Goal: Task Accomplishment & Management: Manage account settings

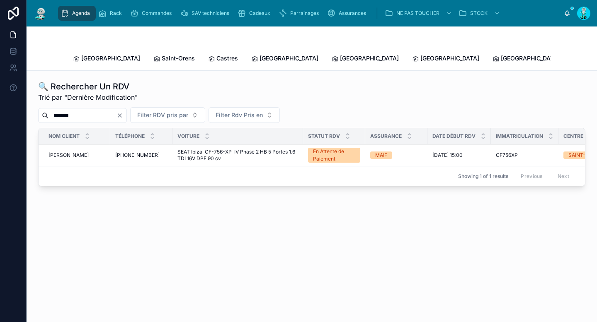
click at [163, 16] on span "Commandes" at bounding box center [157, 13] width 30 height 7
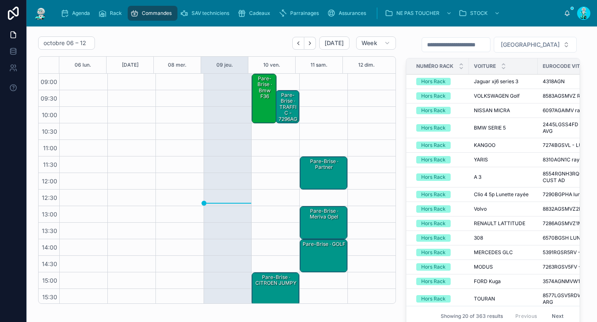
click at [310, 44] on icon "Next" at bounding box center [310, 43] width 6 height 6
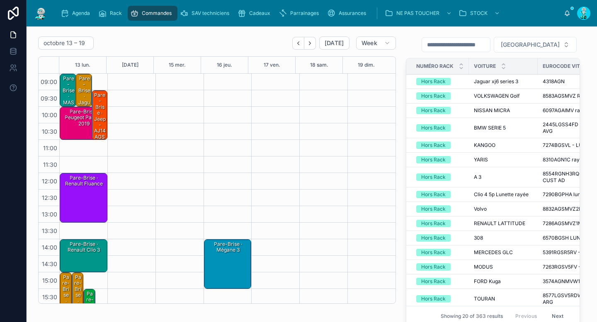
click at [292, 42] on button "Back" at bounding box center [298, 43] width 12 height 13
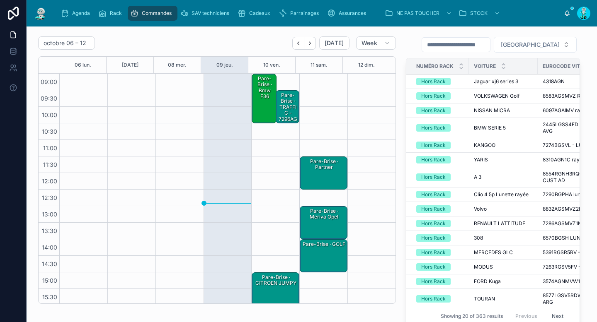
click at [286, 106] on div "Pare-Brise · TRAFFIC - 7296AGACMV1X" at bounding box center [287, 114] width 21 height 44
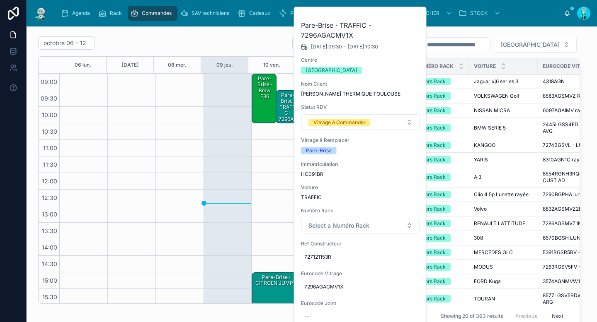
click at [243, 36] on div "octobre 06 – 12 Today Week 06 lun. 07 mar. 08 mer. 09 jeu. 10 ven. 11 sam. 12 d…" at bounding box center [217, 183] width 368 height 300
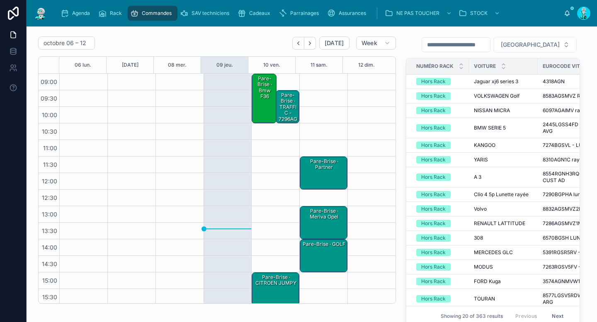
click at [265, 90] on div "Pare-Brise · bmw f36" at bounding box center [264, 88] width 22 height 26
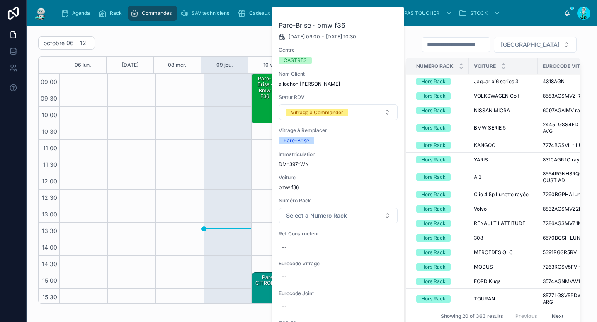
click at [302, 164] on span "DM-397-WN" at bounding box center [337, 164] width 119 height 7
click at [303, 164] on span "DM-397-WN" at bounding box center [337, 164] width 119 height 7
copy div "DM-397-WN"
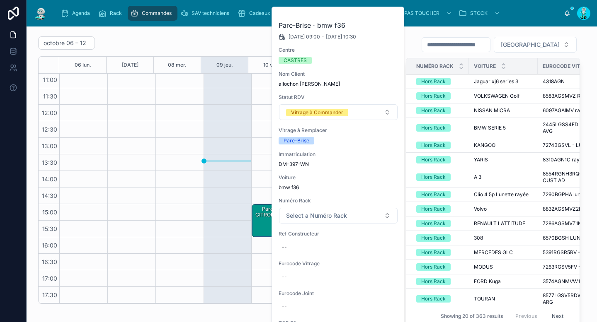
click at [298, 245] on div "--" at bounding box center [337, 247] width 119 height 13
type input "**********"
click at [386, 259] on icon "submit" at bounding box center [383, 258] width 7 height 7
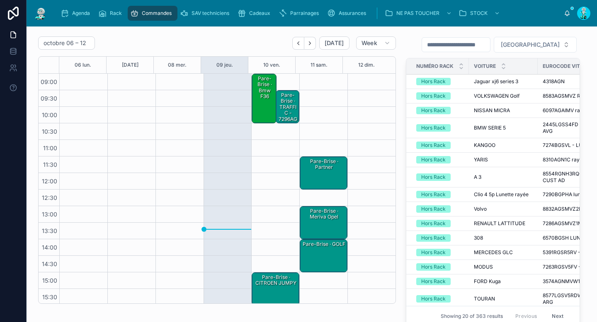
click at [264, 109] on div "Pare-Brise · bmw f36" at bounding box center [264, 99] width 22 height 48
click at [255, 110] on div "Pare-Brise · bmw f36" at bounding box center [264, 99] width 22 height 48
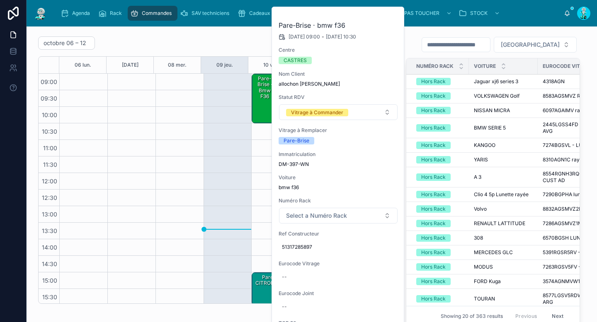
click at [296, 283] on div "--" at bounding box center [337, 277] width 119 height 13
type input "**********"
click at [384, 292] on button "submit" at bounding box center [383, 288] width 10 height 10
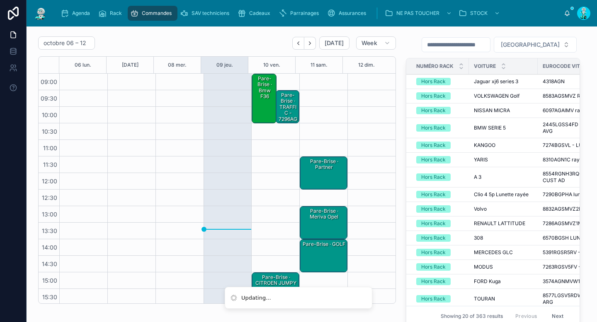
click at [527, 41] on span "[GEOGRAPHIC_DATA]" at bounding box center [530, 45] width 59 height 8
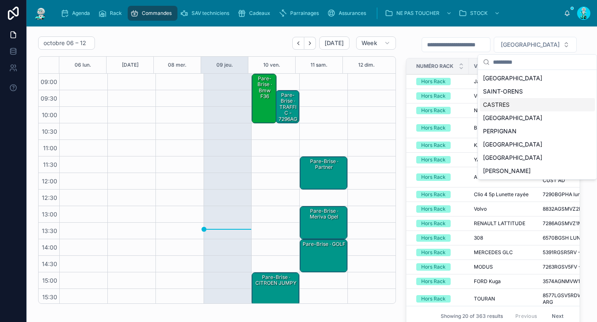
click at [501, 102] on div "CASTRES" at bounding box center [536, 104] width 115 height 13
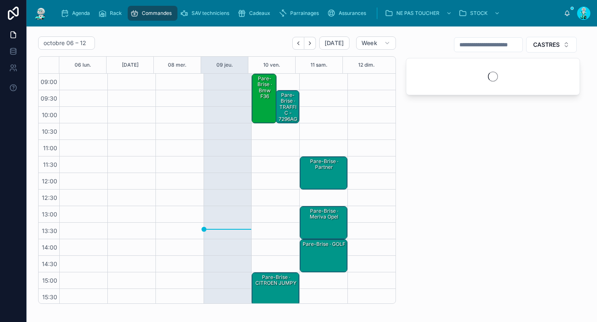
click at [481, 46] on input "text" at bounding box center [488, 45] width 68 height 12
paste input "**********"
type input "**********"
click at [260, 102] on div "Pare-Brise · bmw f36" at bounding box center [264, 99] width 22 height 48
click at [254, 110] on div "Pare-Brise · bmw f36 - 2471AGSGYMV2P" at bounding box center [264, 97] width 22 height 44
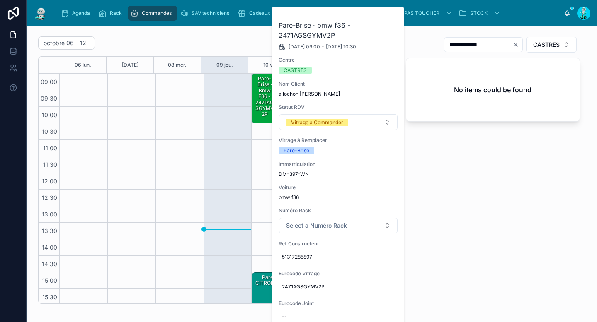
click at [306, 315] on div "--" at bounding box center [337, 316] width 119 height 13
type input "*********"
click at [384, 306] on icon "submit" at bounding box center [383, 306] width 7 height 7
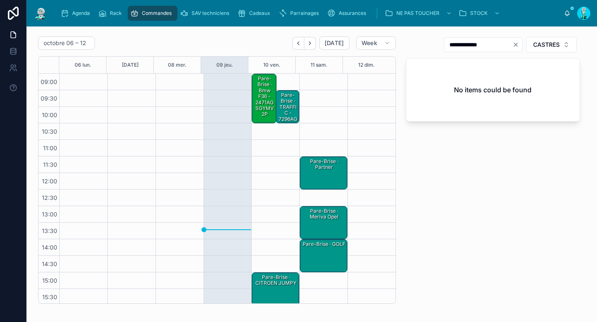
click at [264, 83] on div "Pare-Brise · bmw f36 - 2471AGSGYMV2P" at bounding box center [264, 97] width 22 height 44
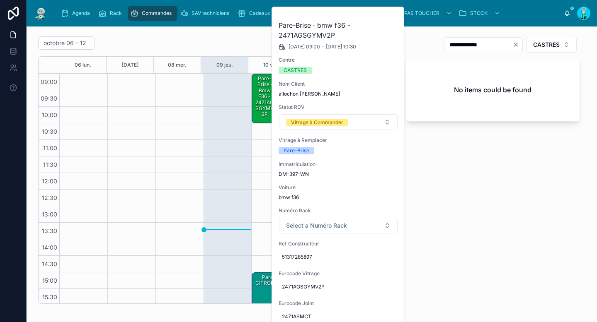
click at [307, 121] on div "Vitrage à Commander" at bounding box center [317, 122] width 52 height 7
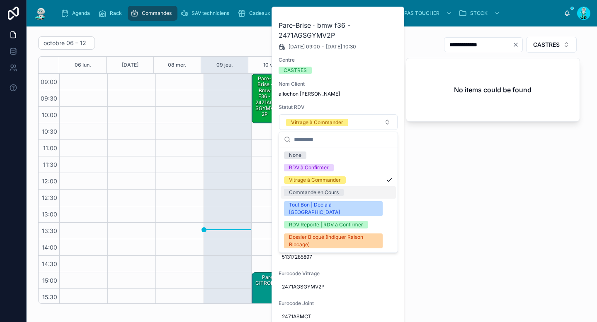
click at [338, 191] on div "Commande en Cours" at bounding box center [314, 192] width 50 height 7
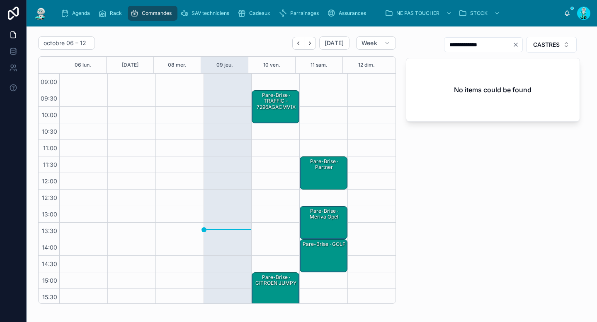
click at [310, 43] on button "Next" at bounding box center [310, 43] width 12 height 13
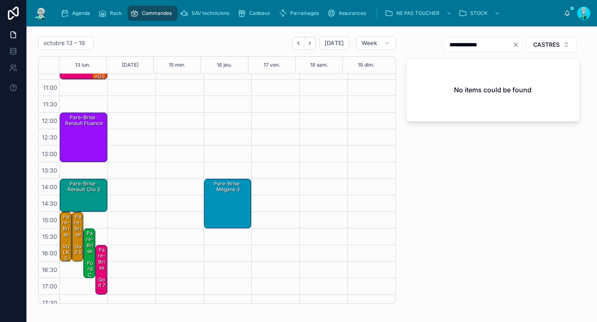
scroll to position [68, 0]
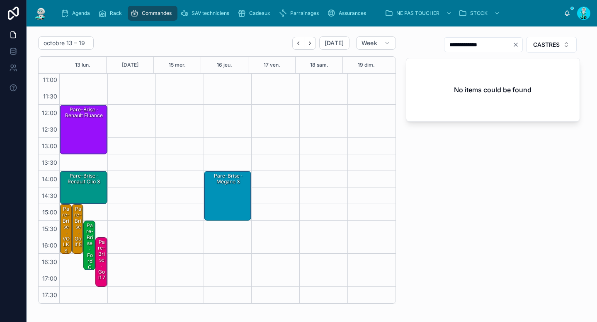
click at [92, 246] on div "Pare-Brise · Ford CMAX - 3565ABSMVW2P (30)" at bounding box center [90, 285] width 10 height 127
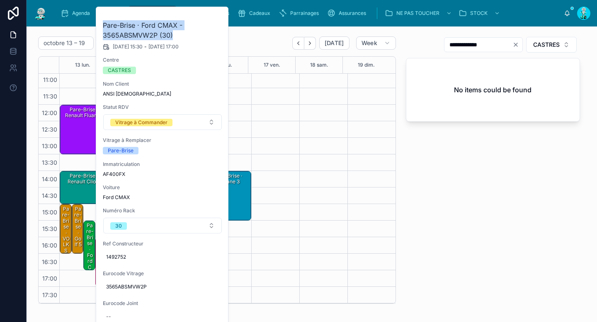
drag, startPoint x: 177, startPoint y: 35, endPoint x: 102, endPoint y: 22, distance: 76.1
click at [102, 22] on div "Pare-Brise · Ford CMAX - 3565ABSMVW2P (30) 13/10/2025 15:30 - 13/10/2025 17:00 …" at bounding box center [162, 233] width 133 height 452
copy h2 "Pare-Brise · Ford CMAX - 3565ABSMVW2P (30)"
click at [295, 45] on icon "Back" at bounding box center [298, 43] width 6 height 6
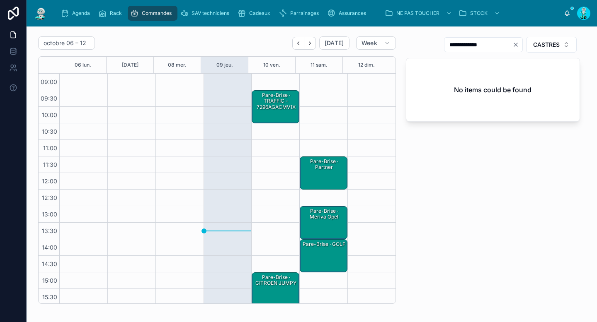
click at [266, 108] on div "Pare-Brise · TRAFFIC - 7296AGACMV1X" at bounding box center [275, 101] width 45 height 19
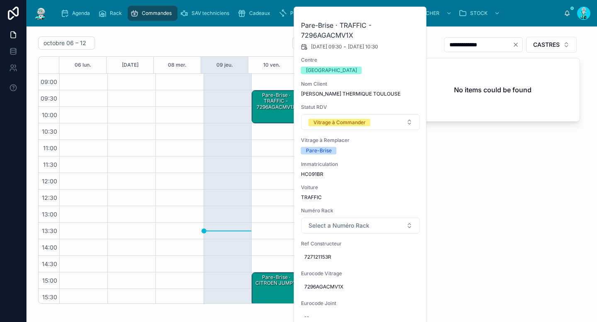
click at [321, 255] on span "727121153R" at bounding box center [360, 257] width 113 height 7
click at [319, 267] on input "**********" at bounding box center [345, 270] width 78 height 12
click at [268, 110] on div "Pare-Brise · TRAFFIC - 7296AGACMV1X" at bounding box center [275, 101] width 45 height 19
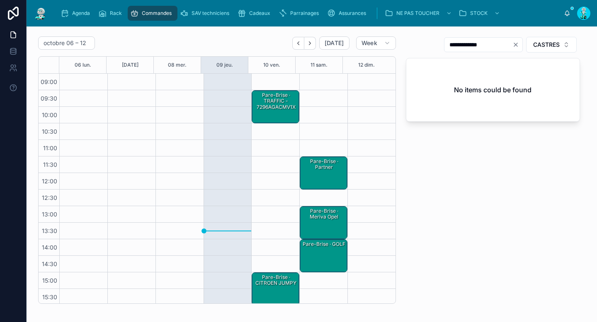
click at [268, 110] on div "Pare-Brise · TRAFFIC - 7296AGACMV1X" at bounding box center [275, 101] width 45 height 19
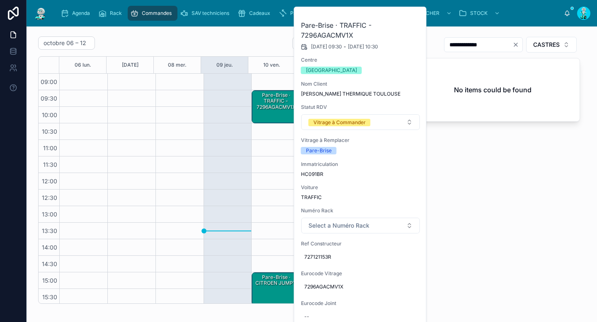
click at [322, 290] on span "7296AGACMV1X" at bounding box center [360, 287] width 113 height 7
click at [324, 299] on input "**********" at bounding box center [345, 299] width 78 height 12
click at [370, 302] on input "**********" at bounding box center [345, 299] width 78 height 12
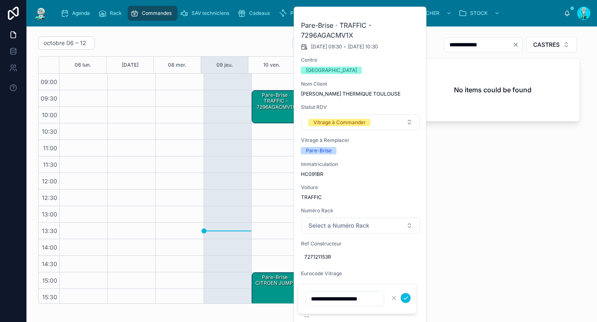
type input "**********"
click at [404, 300] on icon "submit" at bounding box center [405, 298] width 7 height 7
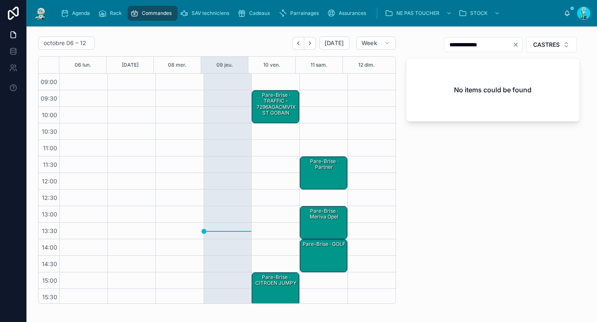
click at [283, 119] on div "Pare-Brise · TRAFFIC - 7296AGACMV1X ST GOBAIN" at bounding box center [275, 106] width 45 height 31
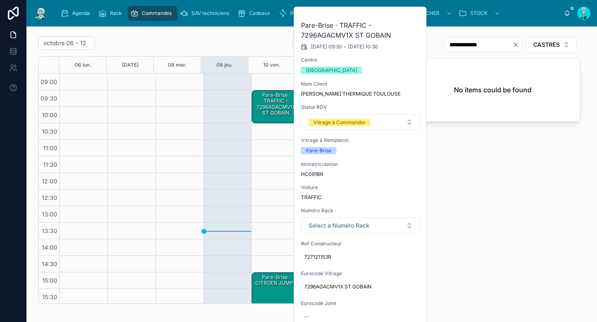
click at [352, 116] on button "Vitrage à Commander" at bounding box center [360, 122] width 118 height 16
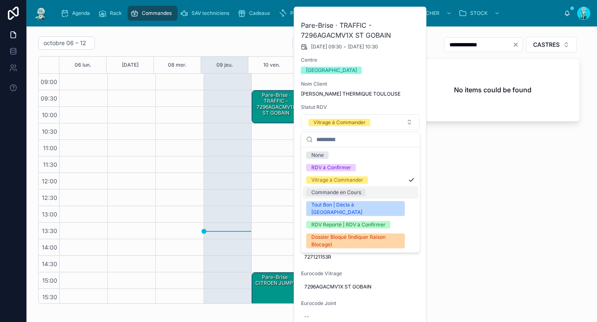
click at [340, 196] on div "Commande en Cours" at bounding box center [336, 192] width 50 height 7
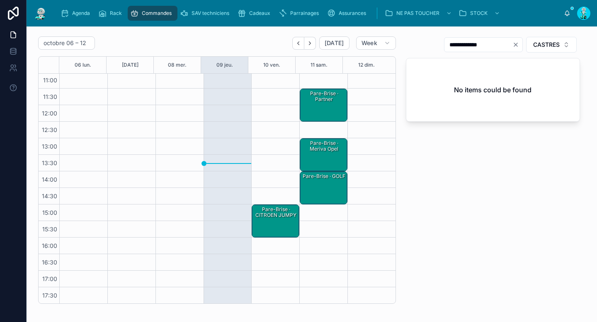
scroll to position [68, 0]
click at [266, 223] on div "Pare-Brise · CITROEN JUMPY" at bounding box center [275, 220] width 45 height 31
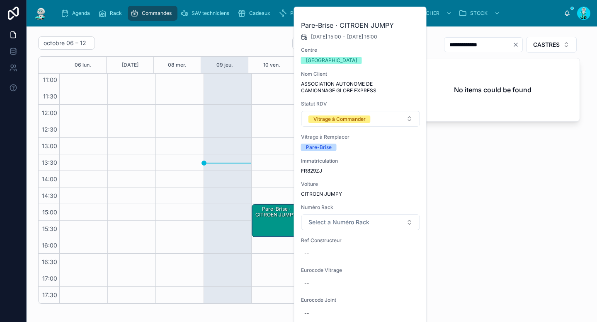
click at [315, 170] on span "FR829ZJ" at bounding box center [360, 171] width 119 height 7
copy span "FR829ZJ"
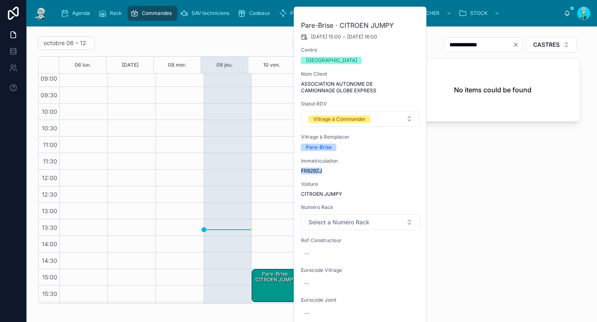
scroll to position [0, 0]
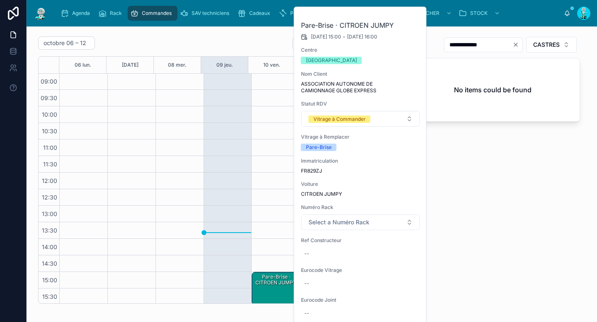
click at [334, 256] on div "--" at bounding box center [360, 253] width 119 height 13
type input "**********"
click at [403, 266] on icon "submit" at bounding box center [405, 265] width 7 height 7
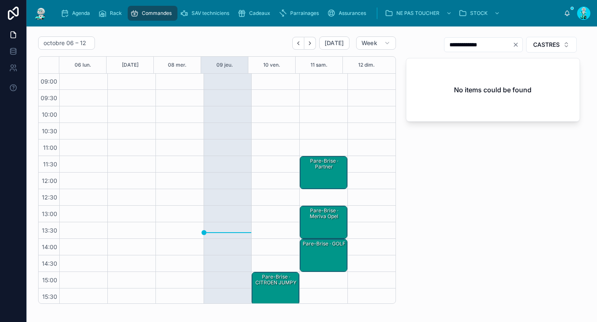
click at [259, 288] on div "Pare-Brise · CITROEN JUMPY" at bounding box center [275, 288] width 45 height 31
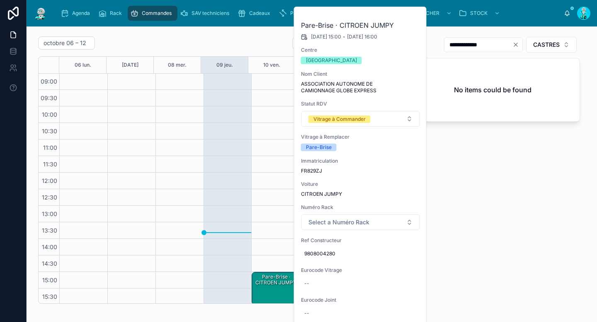
click at [316, 285] on div "--" at bounding box center [360, 283] width 119 height 13
type input "**********"
click at [404, 292] on icon "submit" at bounding box center [405, 295] width 7 height 7
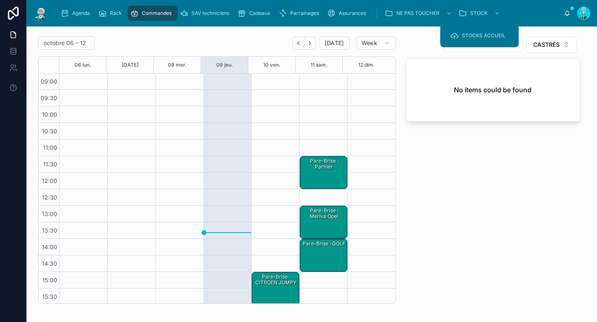
click at [539, 41] on span "CASTRES" at bounding box center [546, 45] width 27 height 8
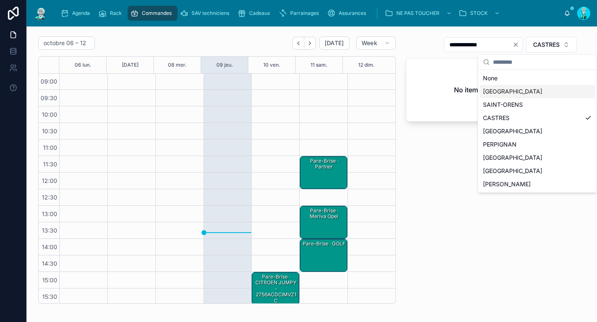
click at [512, 93] on div "[GEOGRAPHIC_DATA]" at bounding box center [536, 91] width 115 height 13
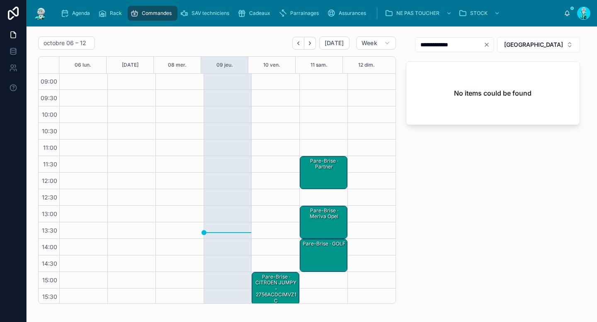
click at [490, 45] on icon "Clear" at bounding box center [486, 44] width 7 height 7
click at [483, 50] on input "text" at bounding box center [449, 45] width 68 height 12
paste input "**********"
type input "**********"
drag, startPoint x: 278, startPoint y: 295, endPoint x: 280, endPoint y: 283, distance: 12.8
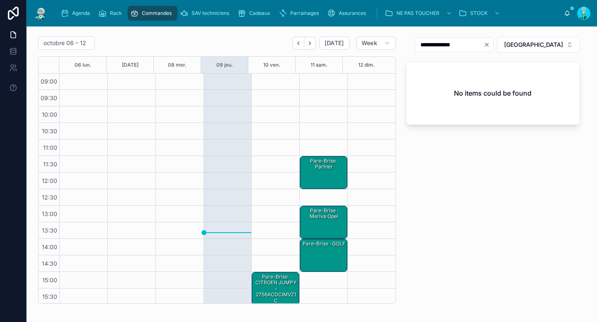
click at [278, 295] on div "Pare-Brise · CITROEN JUMPY - 2756ACDCIMVZ1C" at bounding box center [275, 288] width 45 height 31
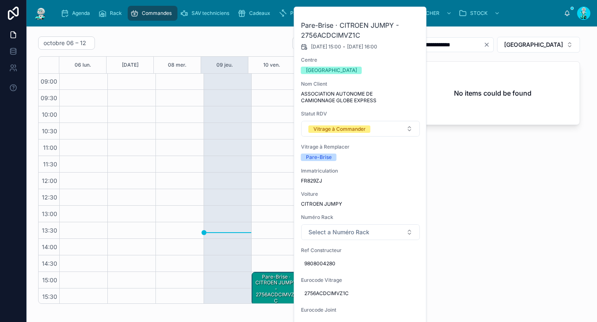
click at [348, 128] on div "Vitrage à Commander" at bounding box center [339, 129] width 52 height 7
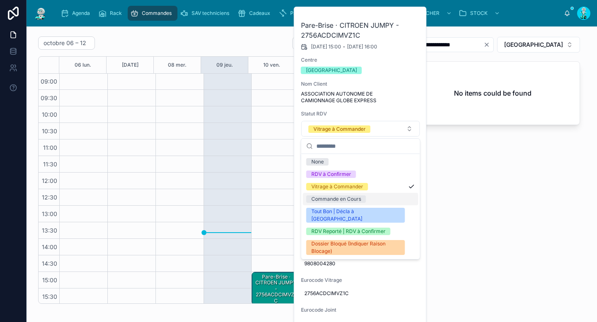
click at [343, 198] on div "Commande en Cours" at bounding box center [336, 199] width 50 height 7
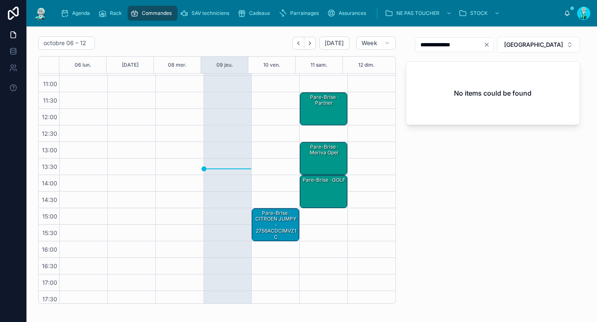
scroll to position [68, 0]
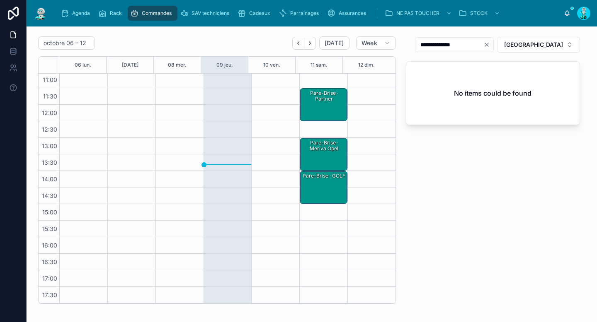
click at [312, 109] on div "Pare-Brise · Partner" at bounding box center [323, 104] width 45 height 31
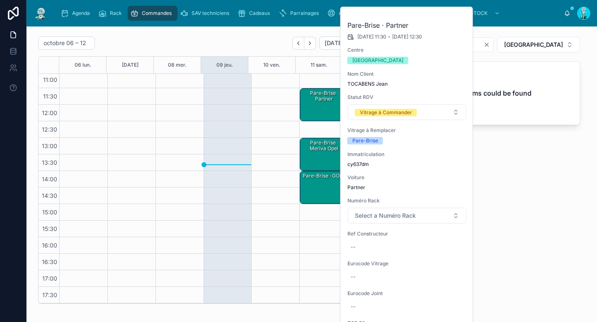
click at [359, 164] on span "cy637dm" at bounding box center [406, 164] width 119 height 7
copy span "cy637dm"
click at [378, 254] on div "--" at bounding box center [406, 247] width 119 height 13
click button "submit" at bounding box center [452, 259] width 10 height 10
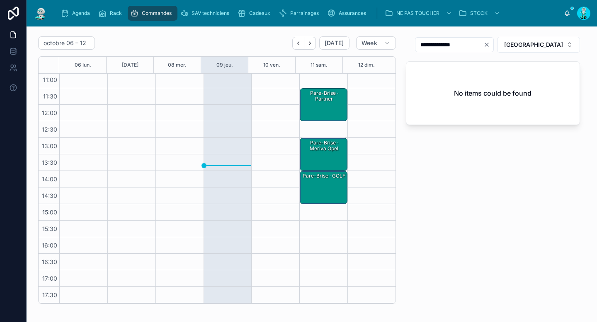
click at [319, 106] on div "Pare-Brise · Partner" at bounding box center [323, 104] width 45 height 31
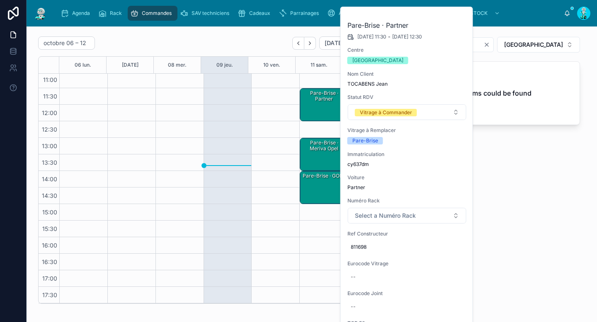
click at [373, 283] on div "--" at bounding box center [406, 277] width 119 height 13
type input "*********"
click at [457, 287] on form "*********" at bounding box center [404, 289] width 106 height 16
click at [452, 292] on button "submit" at bounding box center [452, 288] width 10 height 10
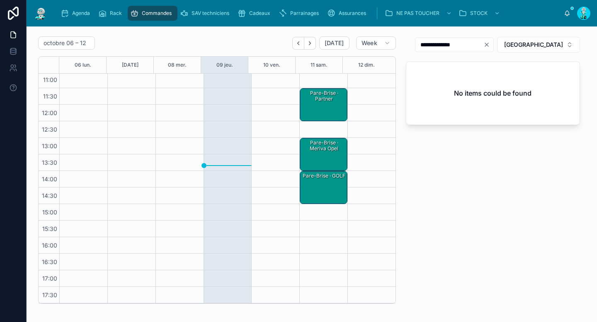
click at [488, 44] on icon "Clear" at bounding box center [486, 44] width 3 height 3
click at [490, 44] on input "text" at bounding box center [456, 45] width 68 height 12
paste input "*********"
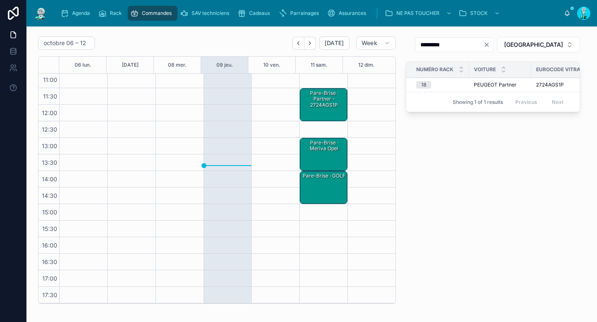
type input "*********"
click at [311, 102] on div "Pare-Brise · Partner - 2724AGS1P" at bounding box center [323, 98] width 45 height 19
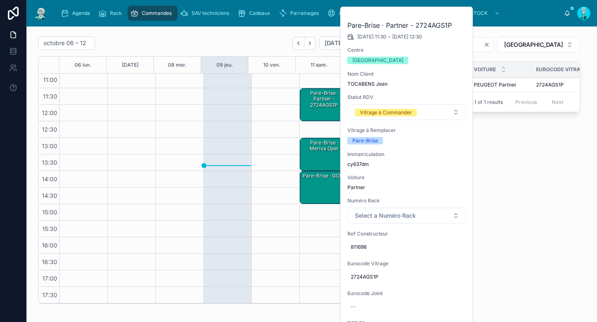
click at [377, 215] on span "Select a Numéro Rack" at bounding box center [385, 216] width 61 height 8
type input "**"
click at [371, 249] on div "18" at bounding box center [406, 249] width 115 height 12
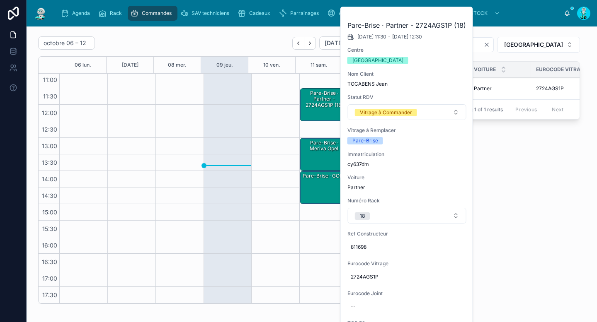
click at [385, 115] on div "Vitrage à Commander" at bounding box center [386, 112] width 52 height 7
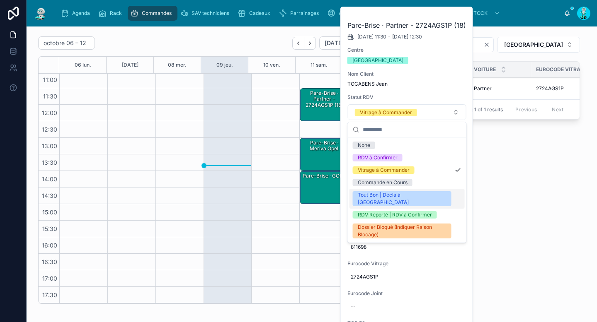
click at [383, 194] on div "Tout Bon | Décla à [GEOGRAPHIC_DATA]" at bounding box center [402, 198] width 89 height 15
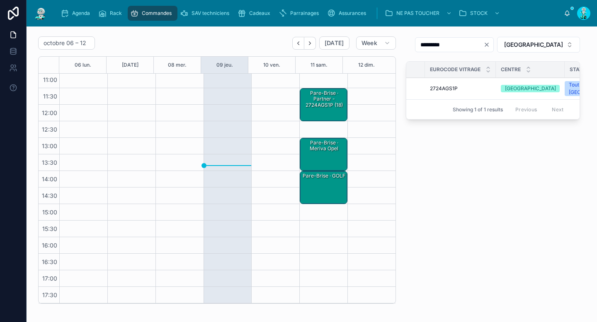
scroll to position [0, 150]
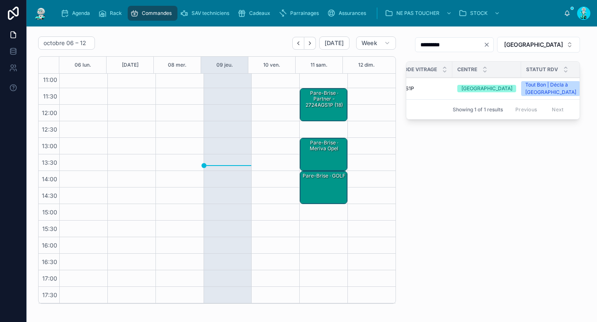
click at [505, 162] on div "********* TOULOUSE Numéro Rack Voiture Eurocode Vitrage Centre Statut RDV 18 Pa…" at bounding box center [493, 170] width 184 height 274
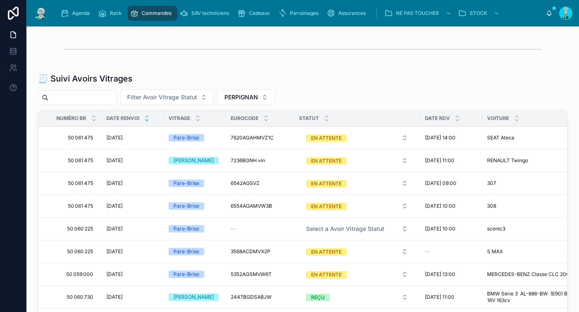
scroll to position [573, 0]
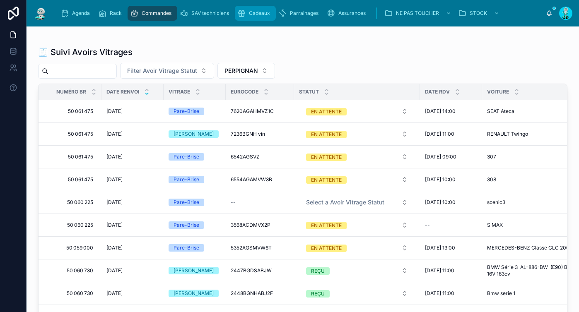
click at [248, 13] on div "Cadeaux" at bounding box center [255, 13] width 36 height 13
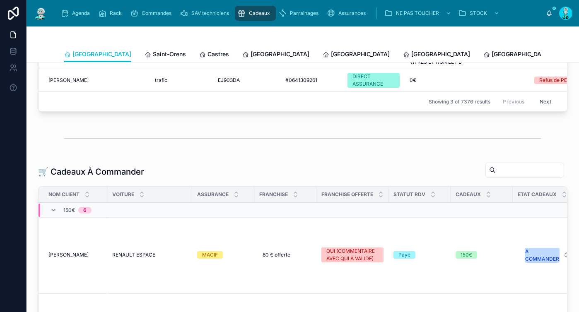
scroll to position [81, 0]
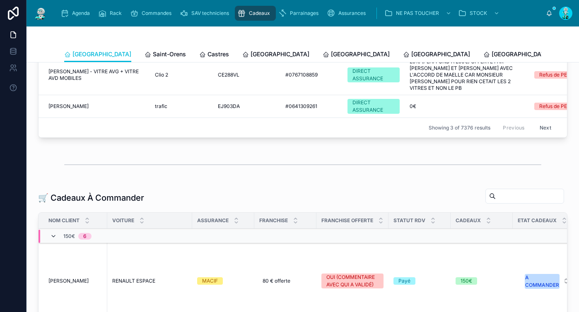
click at [55, 235] on icon at bounding box center [53, 236] width 7 height 7
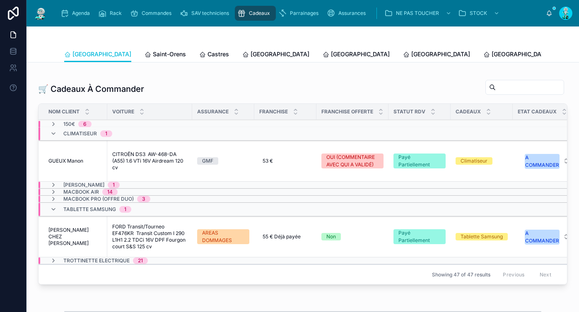
scroll to position [240, 0]
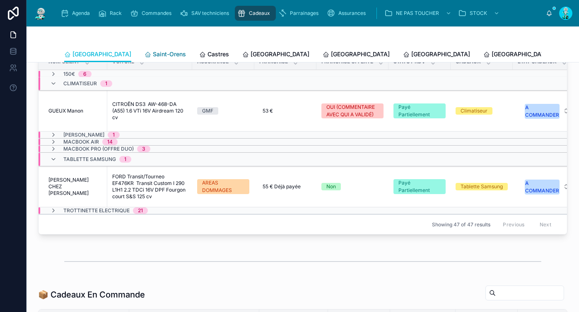
click at [153, 53] on span "Saint-Orens" at bounding box center [169, 54] width 33 height 8
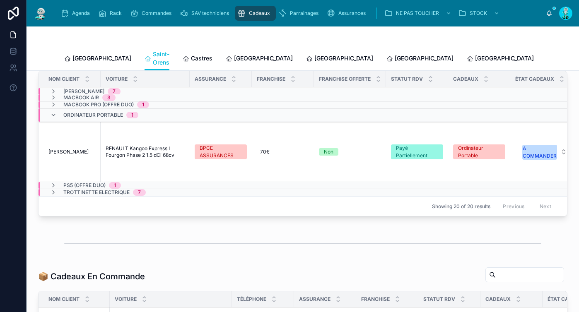
scroll to position [212, 0]
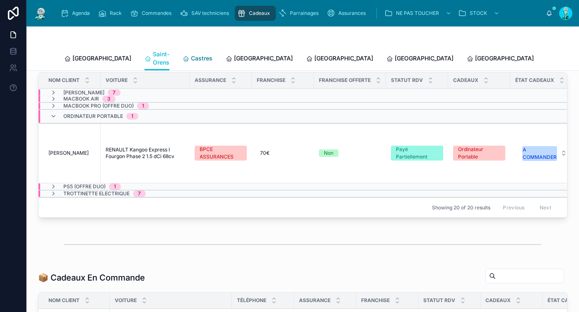
click at [191, 54] on span "Castres" at bounding box center [202, 58] width 22 height 8
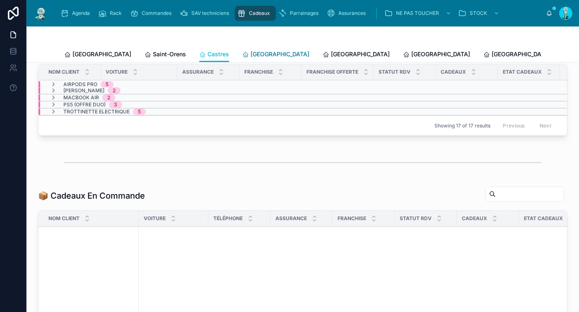
click at [251, 56] on span "Carcassonne" at bounding box center [280, 54] width 59 height 8
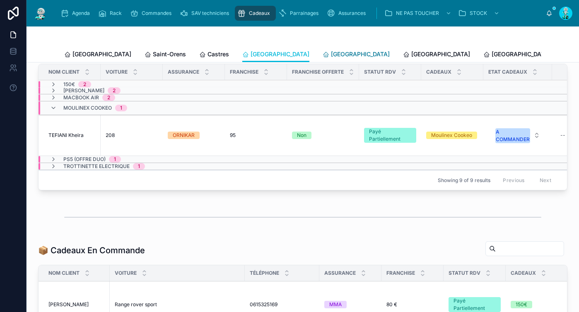
click at [331, 54] on span "Perpignan" at bounding box center [360, 54] width 59 height 8
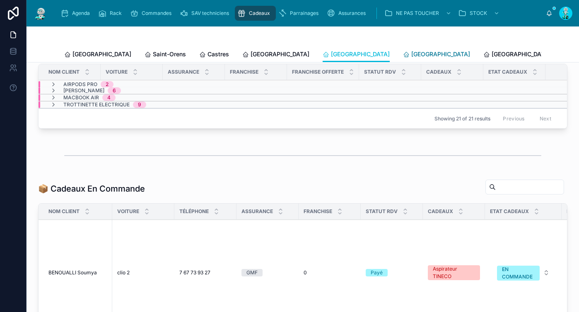
click at [403, 52] on icon at bounding box center [406, 54] width 7 height 7
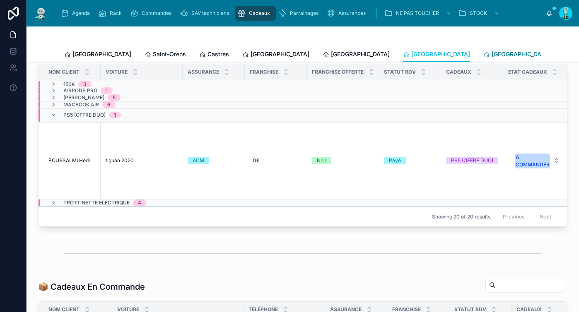
click at [492, 53] on span "Poitiers" at bounding box center [521, 54] width 59 height 8
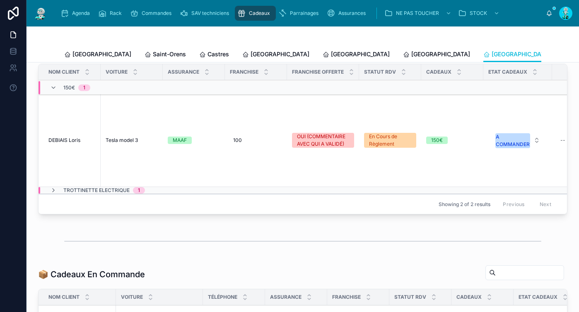
click at [59, 92] on div "150€ 1" at bounding box center [70, 87] width 40 height 13
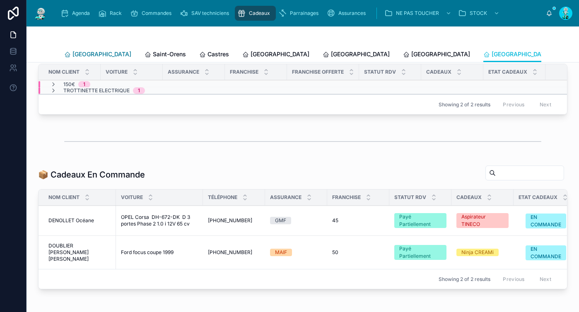
click at [82, 57] on span "Toulouse" at bounding box center [102, 54] width 59 height 8
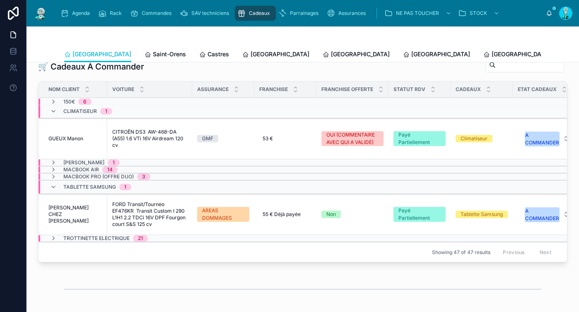
click at [51, 106] on div "Climatiseur 1" at bounding box center [81, 111] width 62 height 13
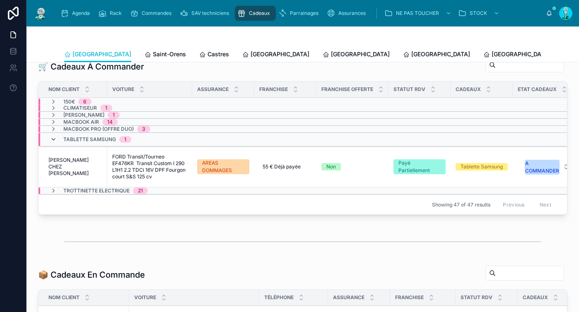
click at [51, 142] on icon at bounding box center [53, 139] width 7 height 7
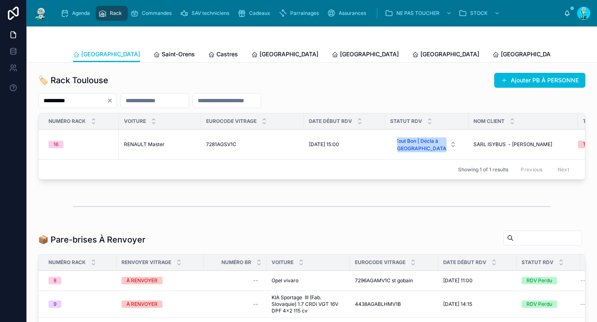
click at [113, 101] on icon "Clear" at bounding box center [109, 100] width 7 height 7
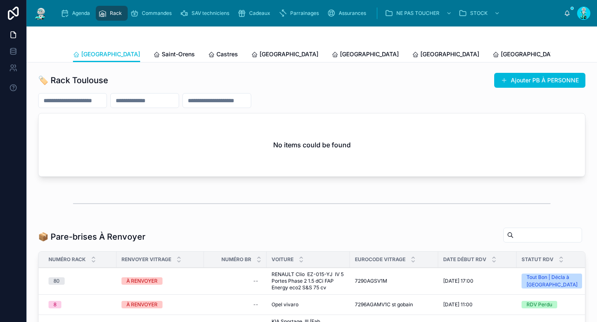
click at [106, 99] on input "text" at bounding box center [73, 101] width 68 height 12
paste input "*********"
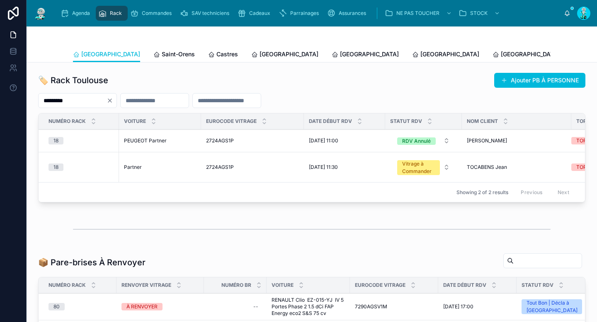
type input "*********"
click at [155, 140] on span "PEUGEOT Partner" at bounding box center [145, 141] width 43 height 7
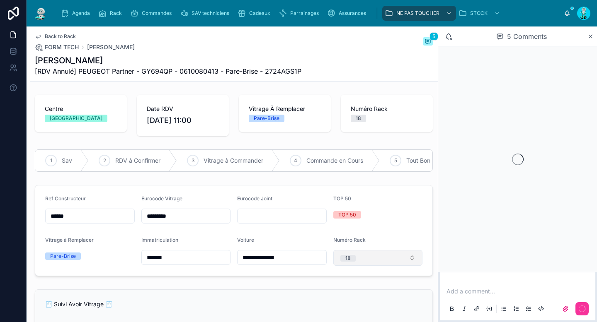
click at [375, 266] on button "18" at bounding box center [377, 258] width 89 height 16
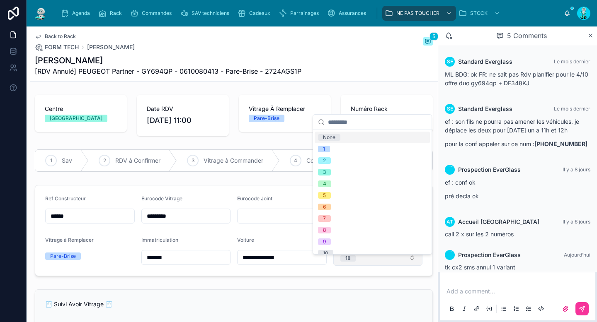
scroll to position [20, 0]
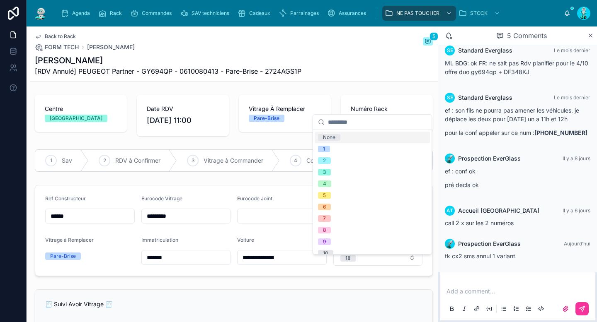
click at [359, 141] on div "None" at bounding box center [371, 138] width 115 height 12
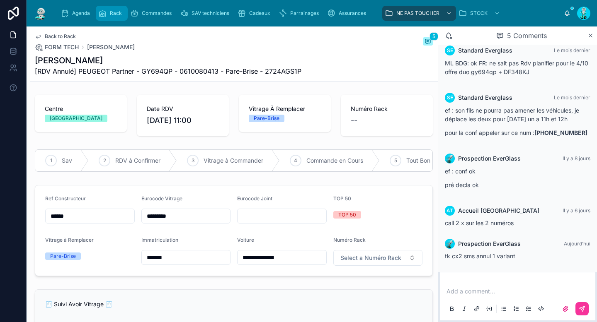
click at [111, 12] on span "Rack" at bounding box center [116, 13] width 12 height 7
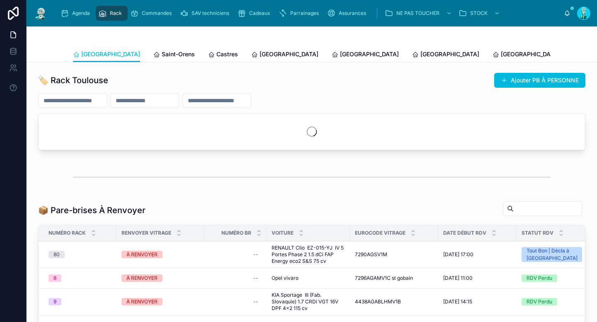
click at [104, 99] on input "text" at bounding box center [73, 101] width 68 height 12
paste input "**********"
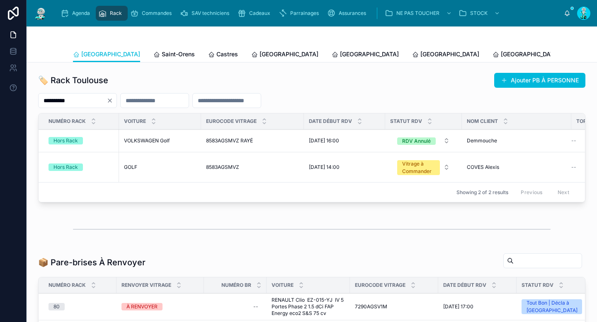
type input "**********"
click at [139, 139] on span "VOLKSWAGEN Golf" at bounding box center [147, 141] width 46 height 7
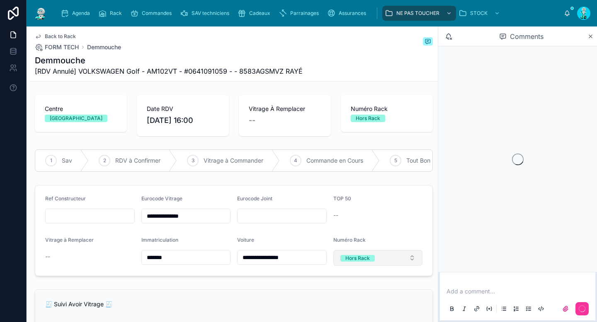
click at [358, 262] on div "Hors Rack" at bounding box center [357, 258] width 24 height 7
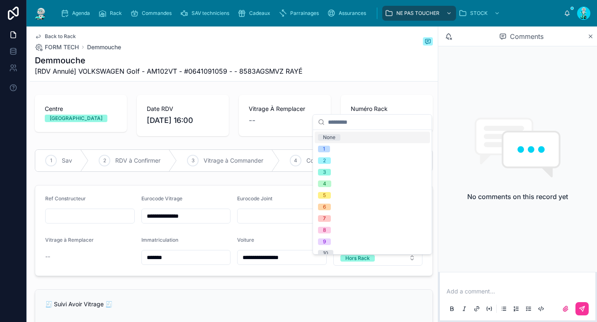
click at [355, 135] on div "None" at bounding box center [371, 138] width 115 height 12
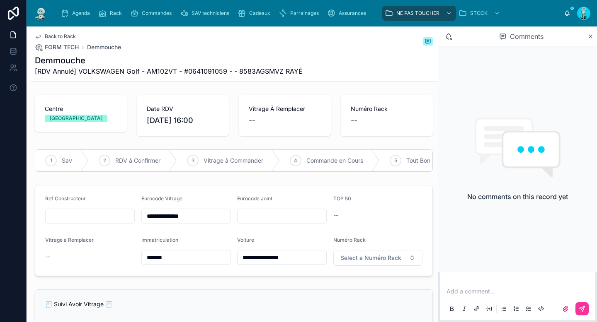
click at [67, 37] on span "Back to Rack" at bounding box center [60, 36] width 31 height 7
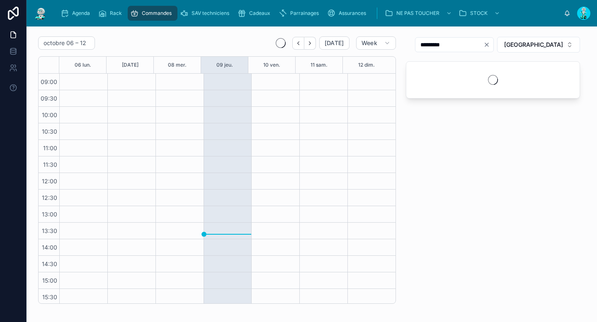
scroll to position [68, 0]
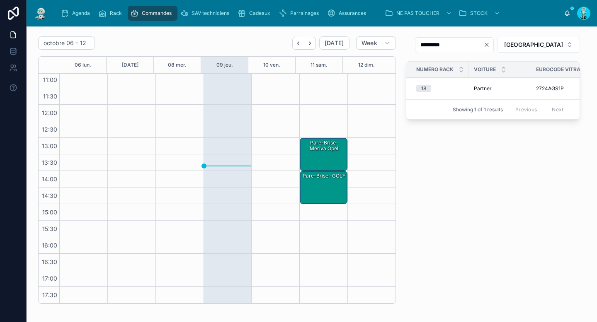
click at [315, 148] on div "Pare-Brise · Meriva Opel" at bounding box center [323, 146] width 45 height 14
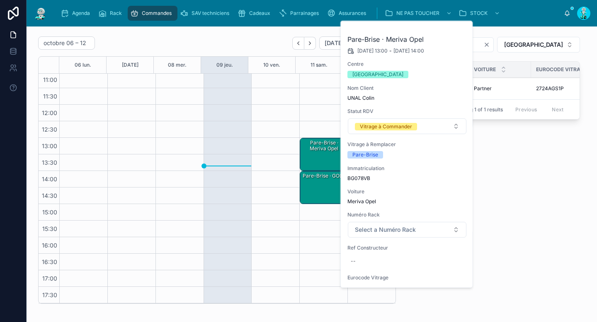
click at [363, 176] on span "BG078VB" at bounding box center [406, 178] width 119 height 7
click at [363, 178] on span "BG078VB" at bounding box center [406, 178] width 119 height 7
click at [361, 177] on span "BG078VB" at bounding box center [406, 178] width 119 height 7
click at [361, 178] on span "BG078VB" at bounding box center [406, 178] width 119 height 7
click at [360, 178] on span "BG078VB" at bounding box center [406, 178] width 119 height 7
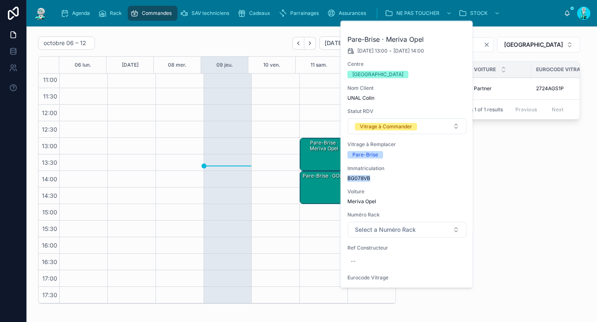
click at [360, 178] on span "BG078VB" at bounding box center [406, 178] width 119 height 7
copy span "BG078VB"
click at [316, 195] on div "Pare-Brise · GOLF" at bounding box center [323, 187] width 45 height 31
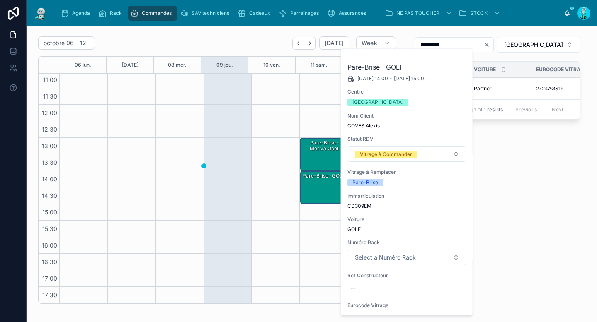
click at [360, 203] on span "CD309EM" at bounding box center [406, 206] width 119 height 7
copy span "CD309EM"
click at [370, 287] on div "--" at bounding box center [406, 289] width 119 height 13
type input "**********"
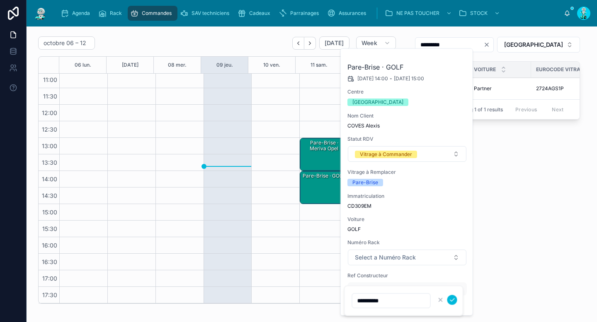
click button "submit" at bounding box center [452, 300] width 10 height 10
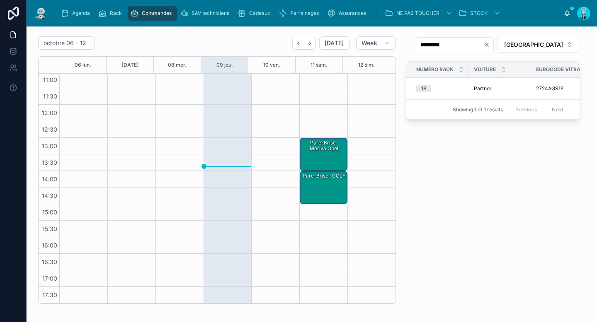
click at [316, 187] on div "Pare-Brise · GOLF" at bounding box center [323, 187] width 45 height 31
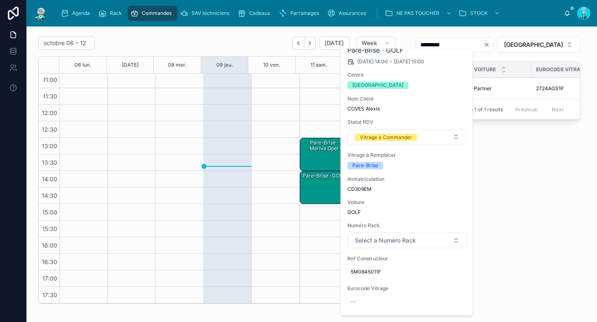
scroll to position [60, 0]
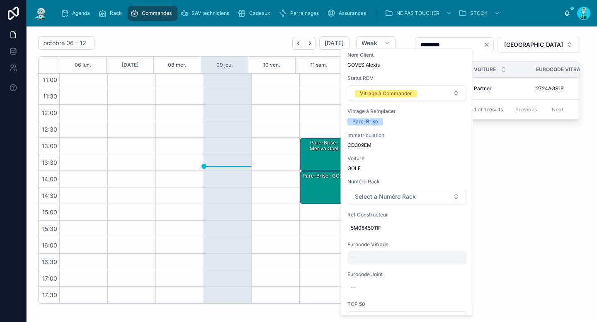
click at [392, 253] on div "--" at bounding box center [406, 258] width 119 height 13
type input "**********"
click at [456, 267] on button "submit" at bounding box center [452, 270] width 10 height 10
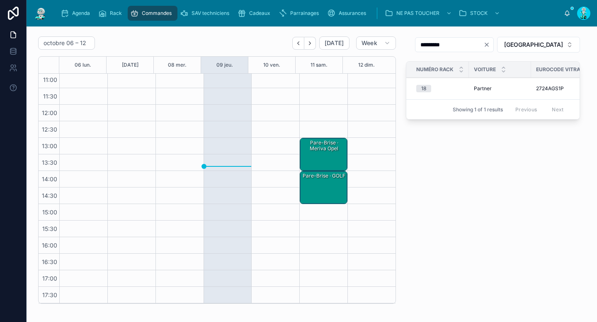
click at [488, 44] on icon "Clear" at bounding box center [486, 44] width 3 height 3
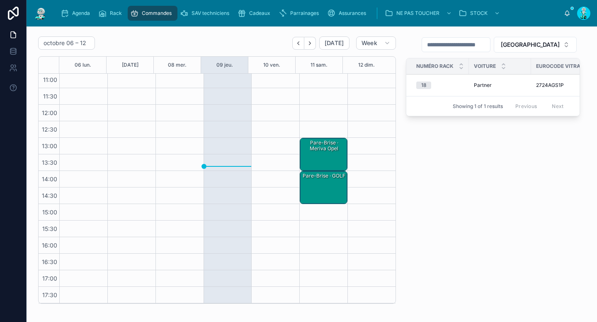
click at [481, 45] on input "text" at bounding box center [456, 45] width 68 height 12
paste input "**********"
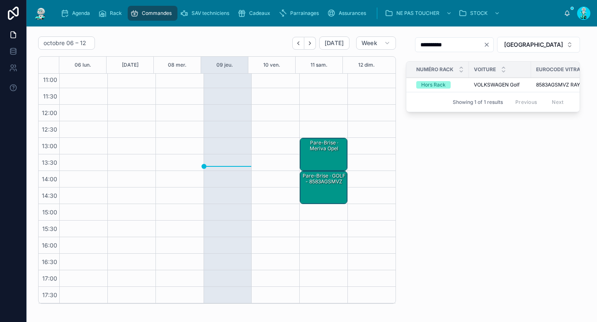
type input "**********"
click at [310, 195] on div "Pare-Brise · GOLF - 8583AGSMVZ" at bounding box center [323, 187] width 45 height 31
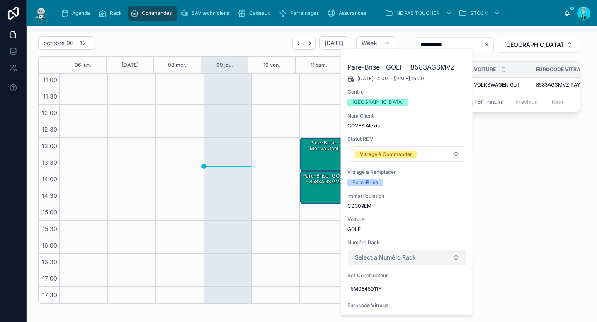
click at [396, 260] on span "Select a Numéro Rack" at bounding box center [385, 258] width 61 height 8
type input "****"
drag, startPoint x: 384, startPoint y: 293, endPoint x: 373, endPoint y: 279, distance: 17.5
click at [384, 293] on span "Hors Rack" at bounding box center [370, 290] width 34 height 7
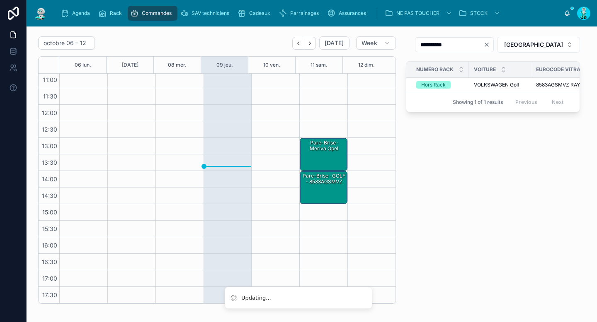
click at [317, 186] on div "Pare-Brise · GOLF - 8583AGSMVZ" at bounding box center [323, 179] width 45 height 14
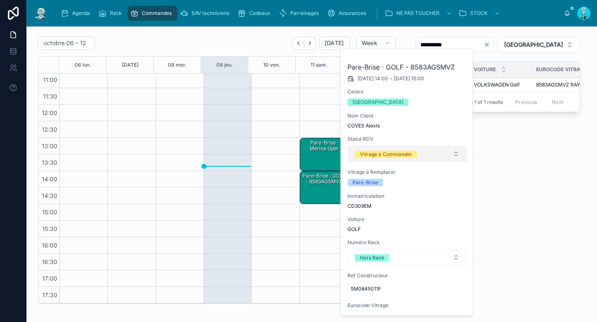
click at [389, 154] on div "Vitrage à Commander" at bounding box center [386, 154] width 52 height 7
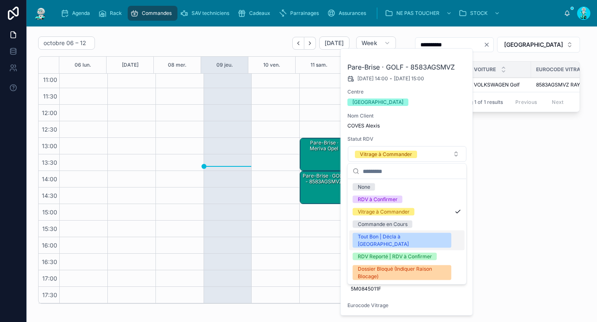
click at [385, 234] on div at bounding box center [371, 154] width 48 height 298
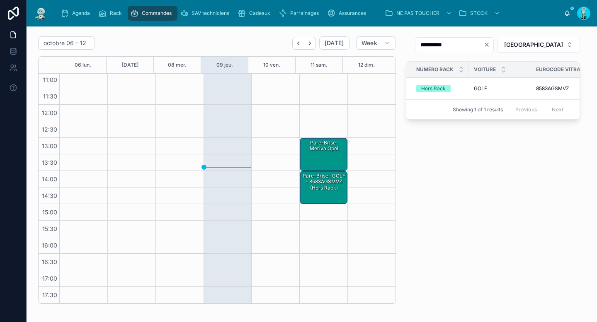
click at [310, 179] on div "Pare-Brise · GOLF - 8583AGSMVZ (Hors Rack)" at bounding box center [323, 181] width 45 height 19
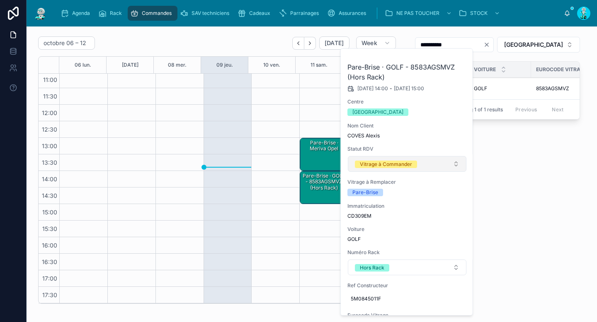
click at [378, 166] on div "Vitrage à Commander" at bounding box center [386, 164] width 52 height 7
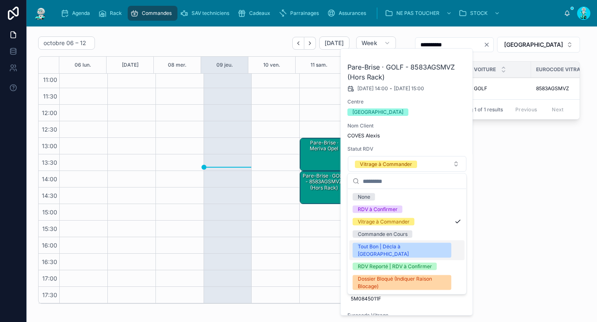
click at [373, 244] on div "Tout Bon | Décla à [GEOGRAPHIC_DATA]" at bounding box center [402, 250] width 89 height 15
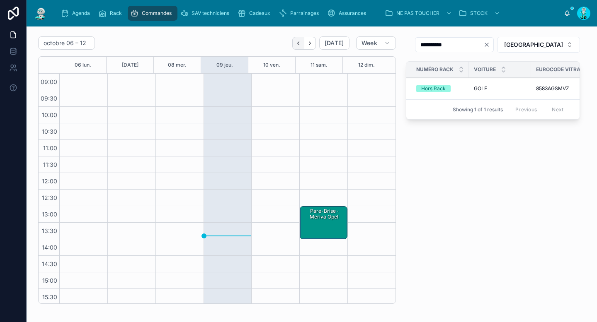
click at [300, 44] on button "Back" at bounding box center [298, 43] width 12 height 13
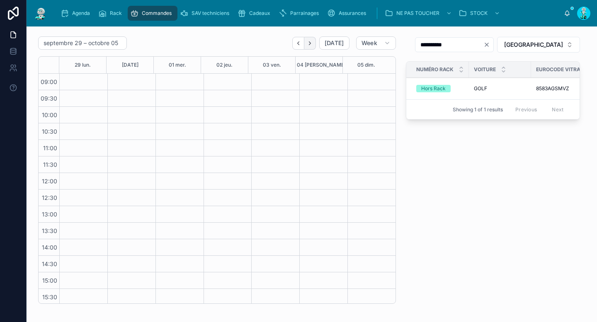
click at [304, 46] on button "Next" at bounding box center [310, 43] width 12 height 13
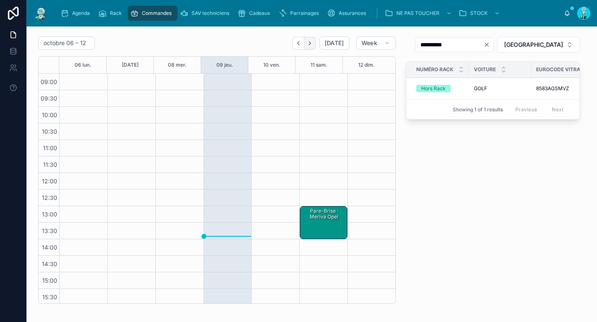
click at [304, 46] on button "Next" at bounding box center [310, 43] width 12 height 13
